Goal: Task Accomplishment & Management: Manage account settings

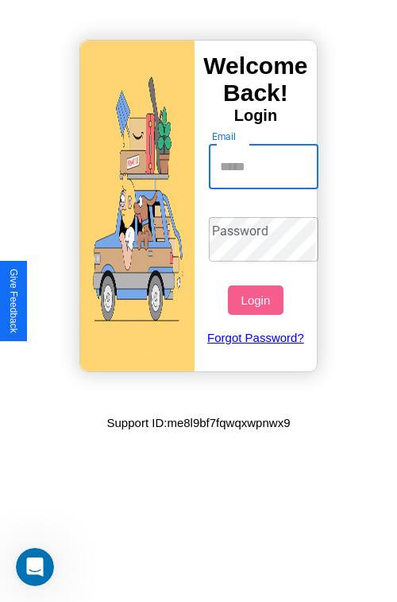
click at [265, 166] on input "Email" at bounding box center [264, 167] width 110 height 45
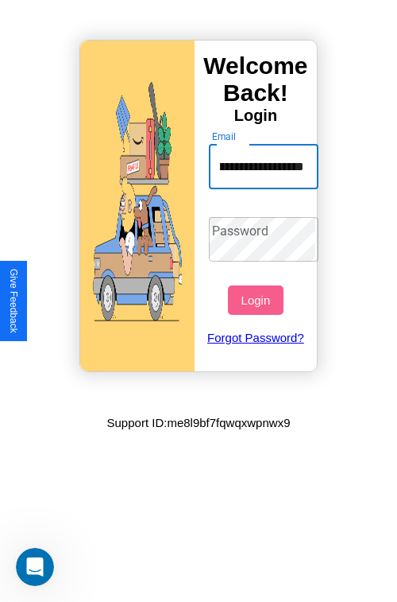
scroll to position [0, 75]
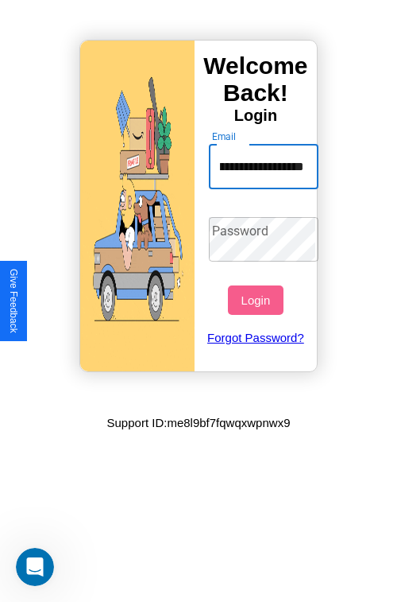
type input "**********"
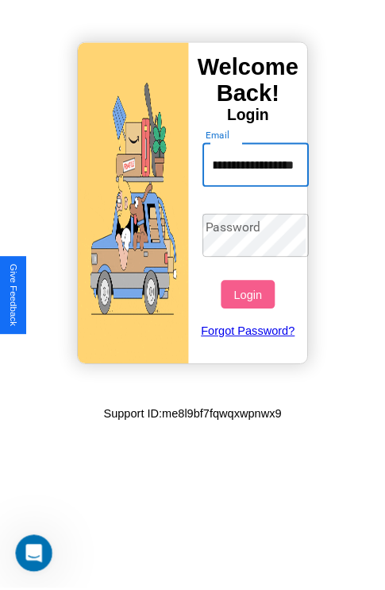
scroll to position [0, 0]
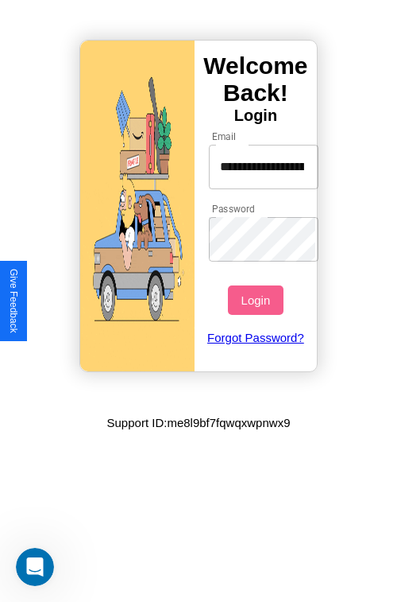
click at [257, 300] on button "Login" at bounding box center [255, 299] width 55 height 29
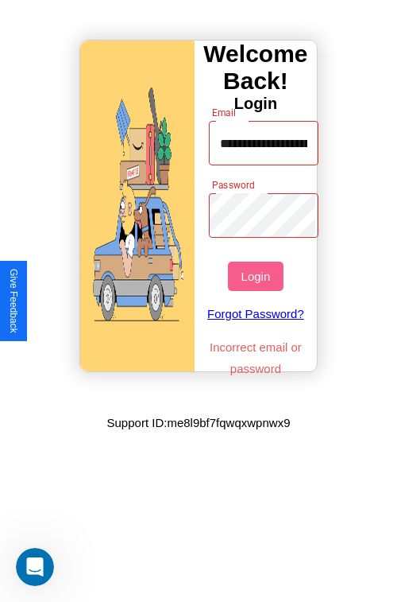
click at [257, 276] on button "Login" at bounding box center [255, 275] width 55 height 29
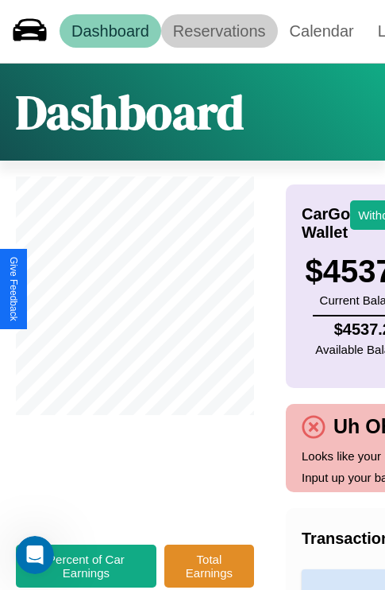
click at [219, 31] on link "Reservations" at bounding box center [219, 30] width 117 height 33
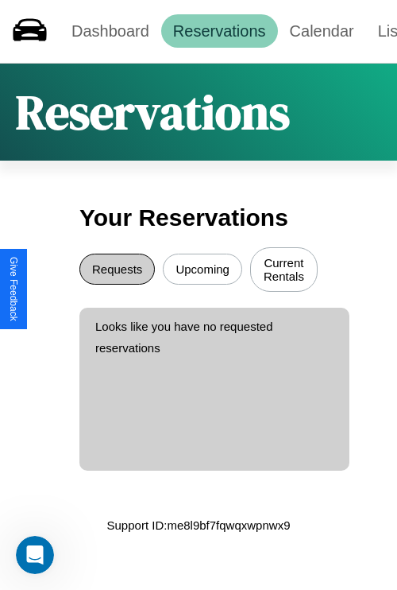
click at [117, 271] on button "Requests" at bounding box center [116, 269] width 75 height 31
click at [203, 271] on button "Upcoming" at bounding box center [202, 269] width 79 height 31
